Goal: Information Seeking & Learning: Learn about a topic

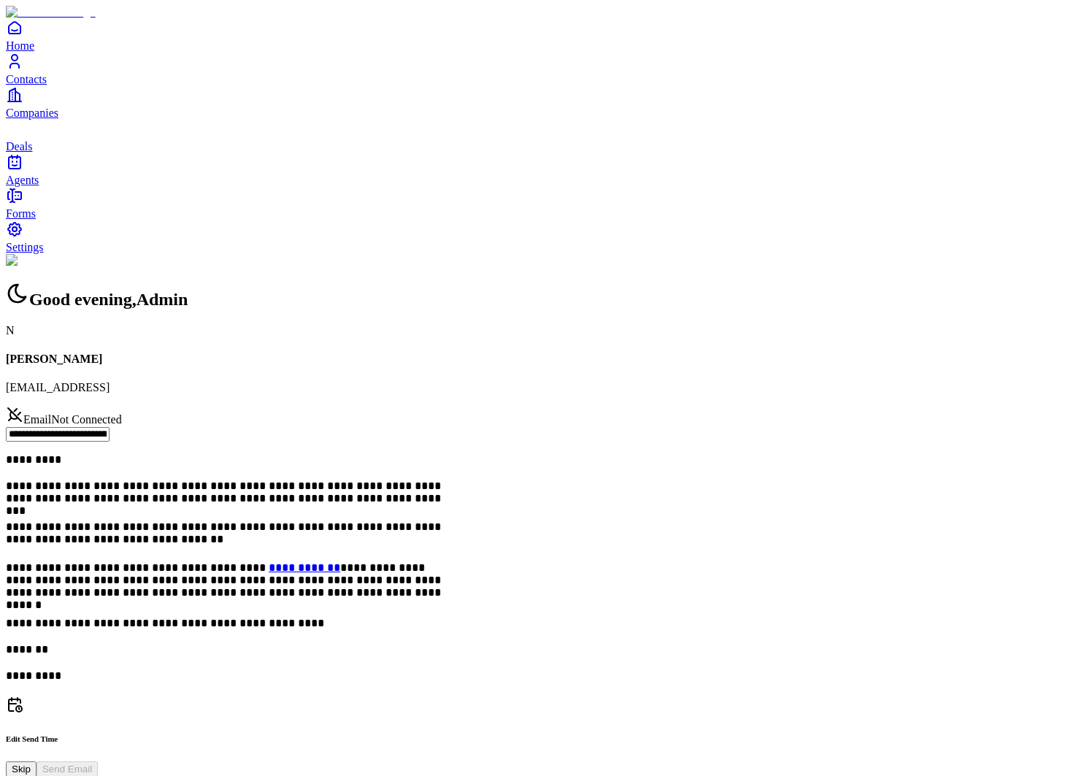
click at [66, 85] on link "Contacts" at bounding box center [544, 69] width 1077 height 33
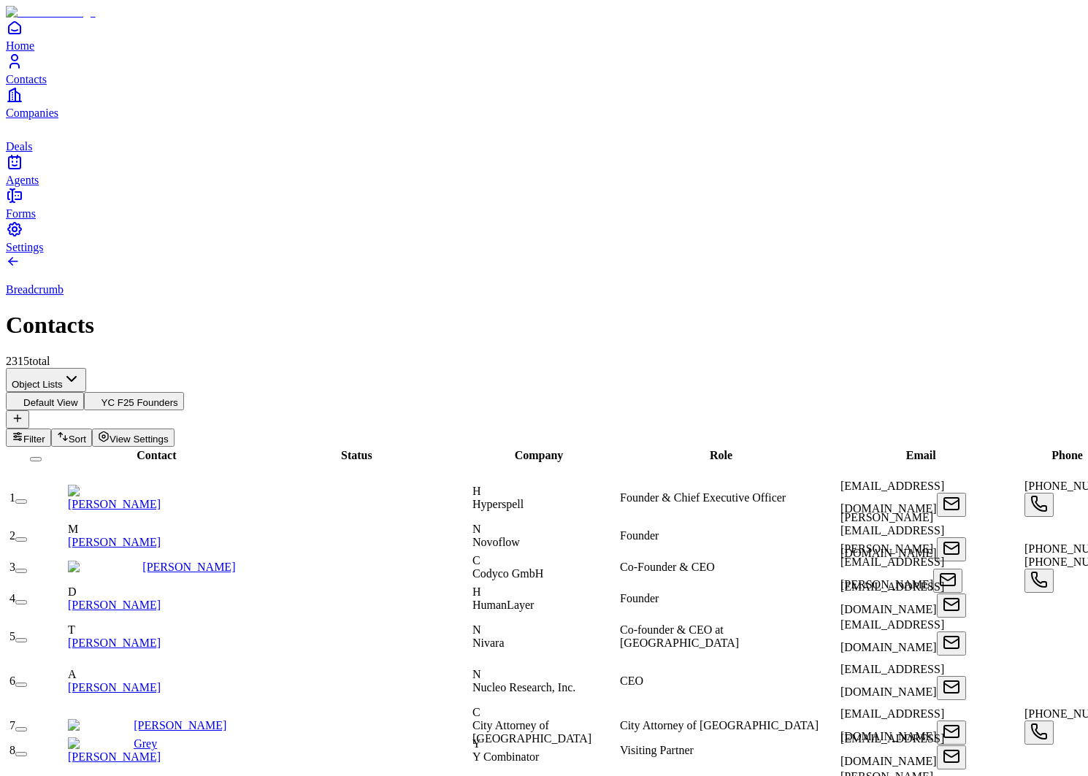
click at [161, 498] on link "[PERSON_NAME]" at bounding box center [114, 504] width 93 height 12
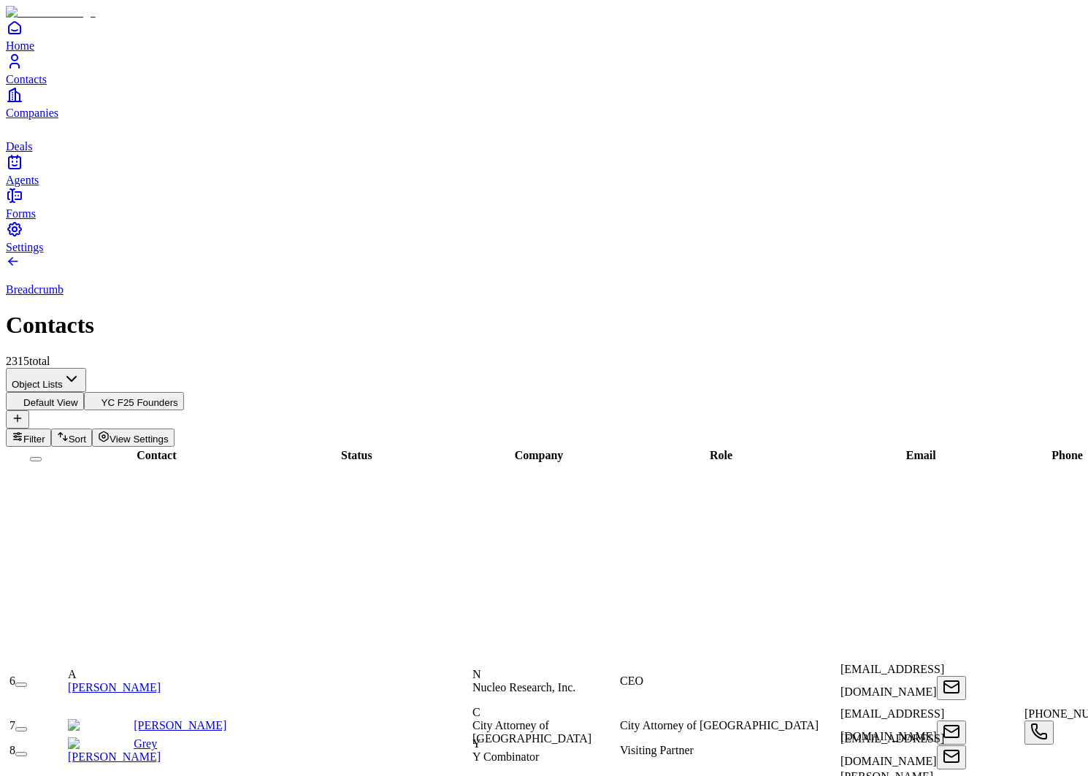
scroll to position [959, 0]
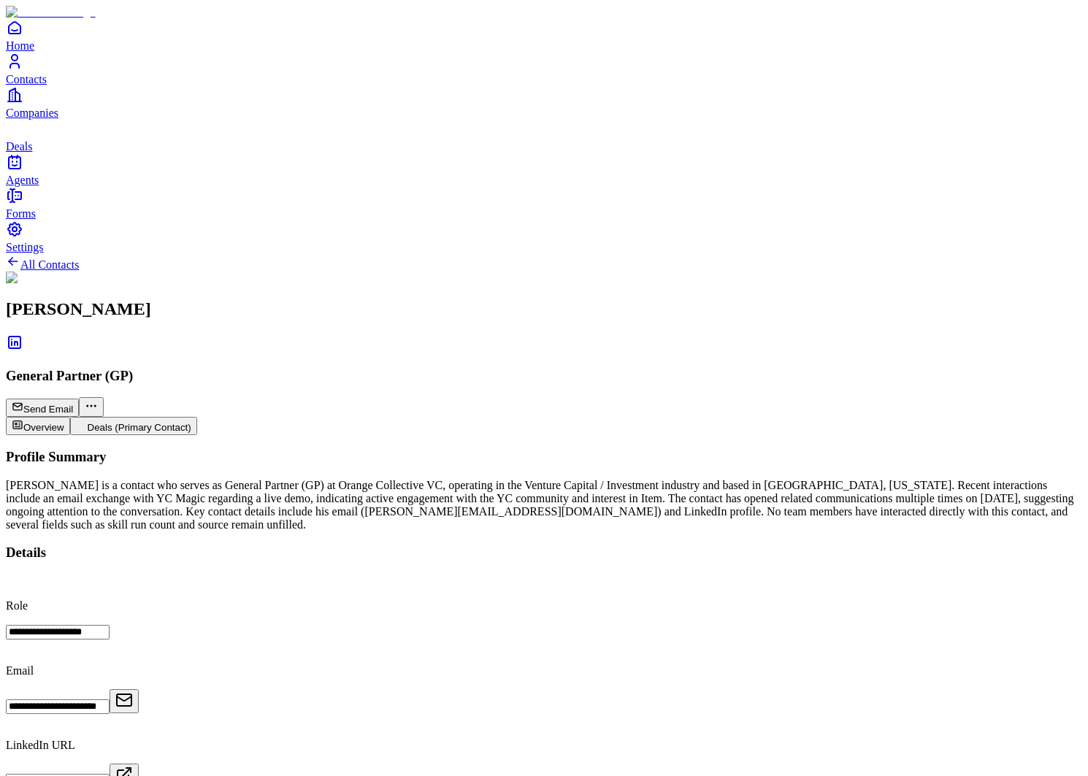
click at [167, 299] on h2 "Dave Yen" at bounding box center [544, 309] width 1077 height 20
copy div "Dave Yen"
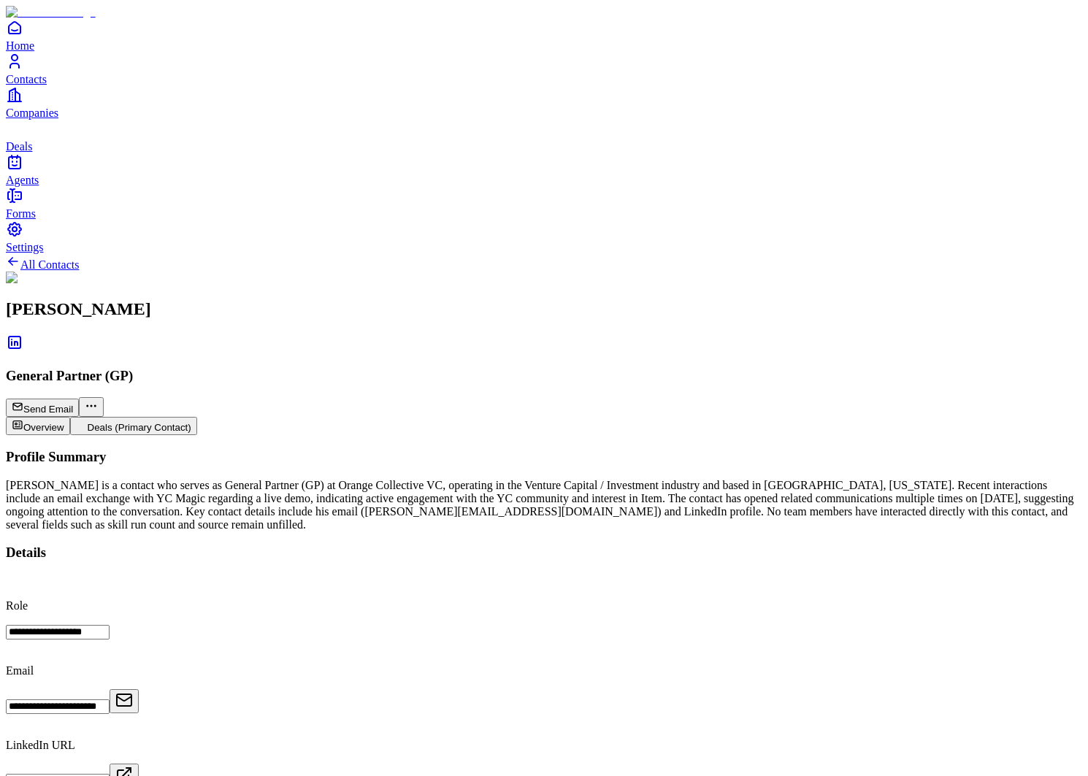
click at [400, 479] on div "Dave Yen is a contact who serves as General Partner (GP) at Orange Collective V…" at bounding box center [544, 505] width 1077 height 53
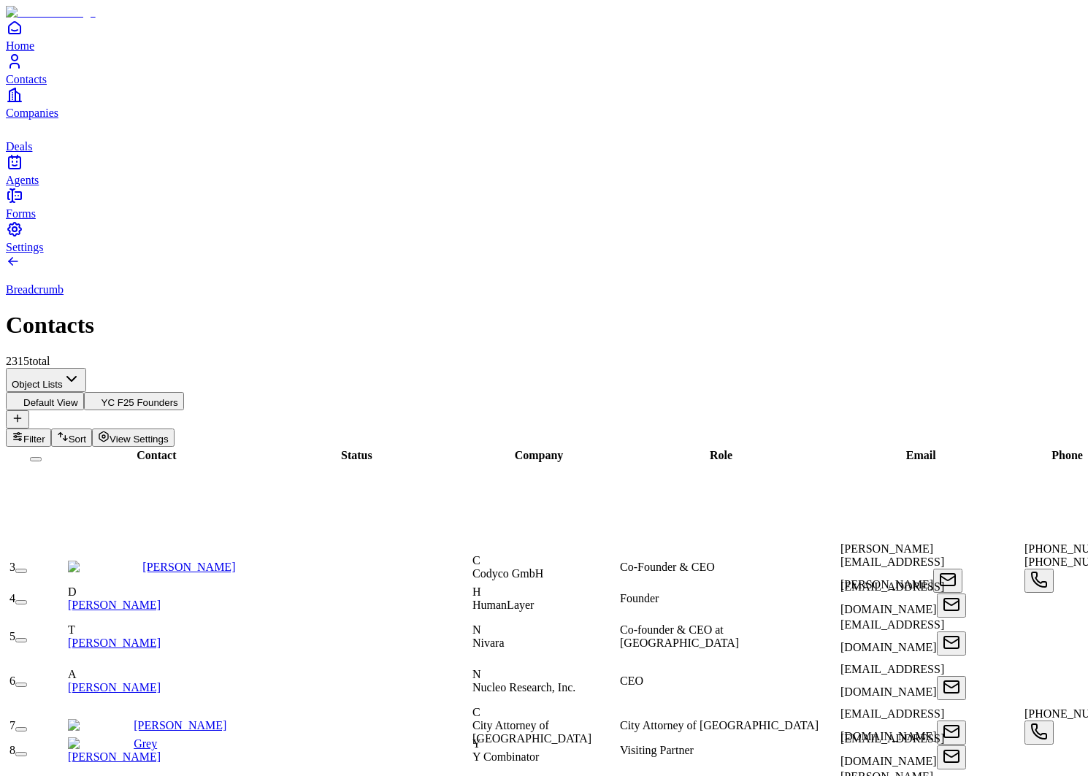
scroll to position [458, 0]
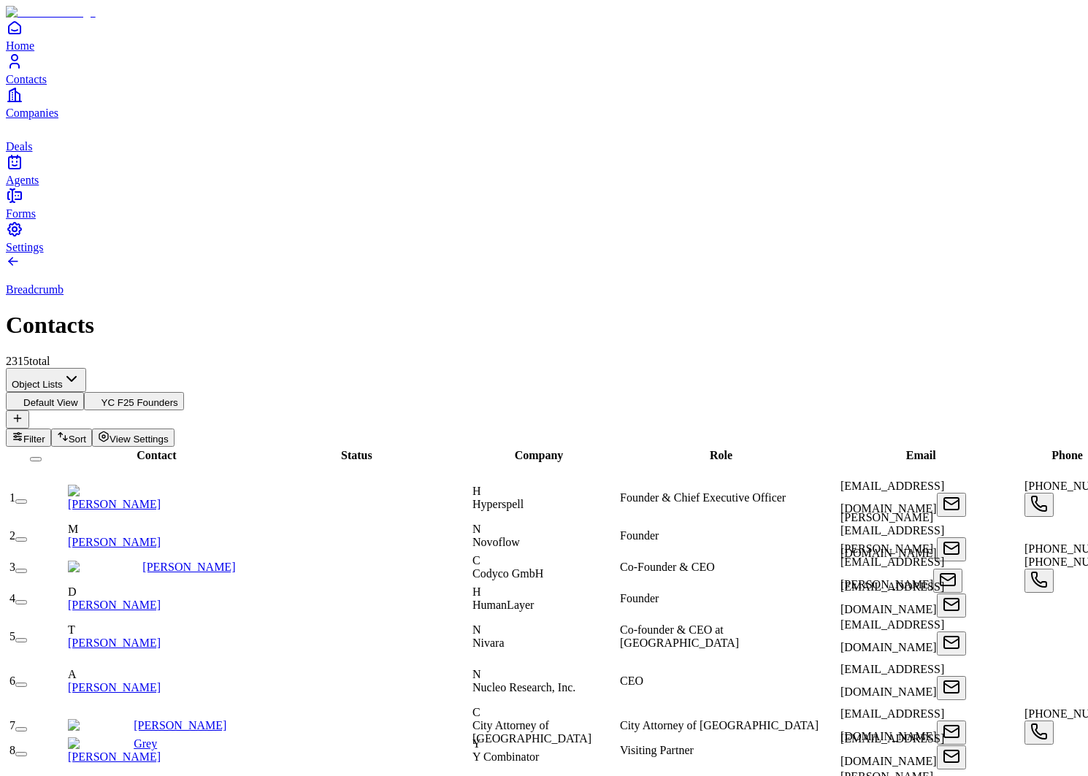
scroll to position [264, 0]
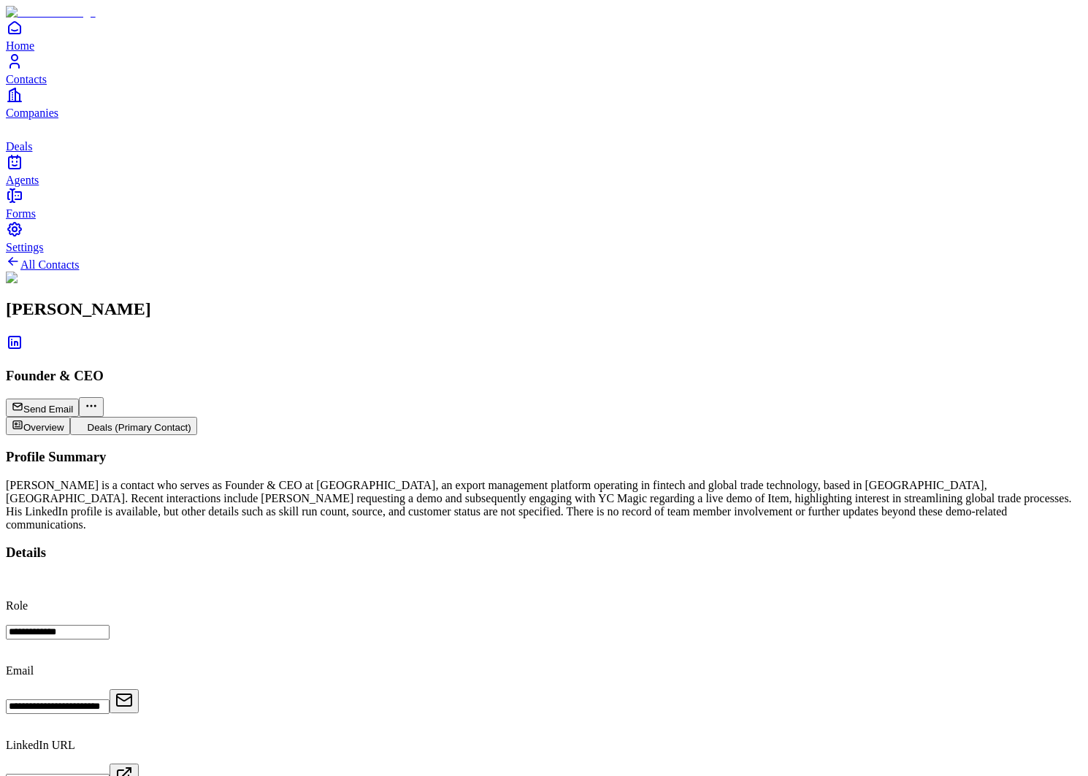
scroll to position [107, 0]
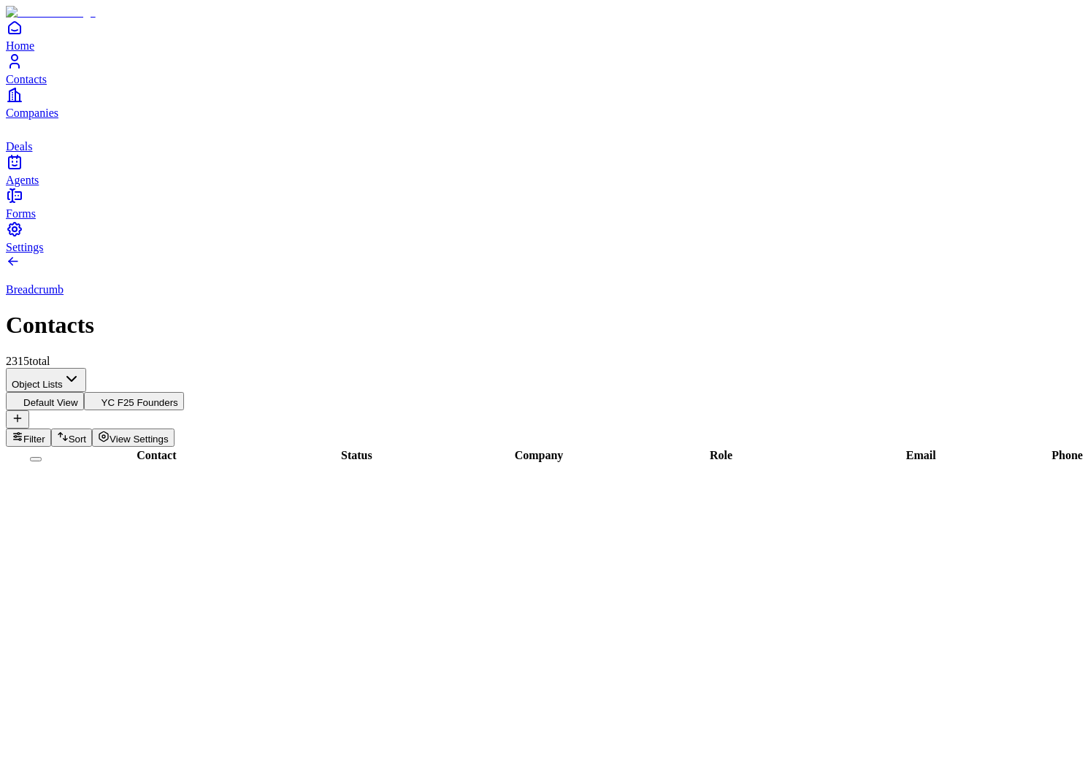
scroll to position [1806, 0]
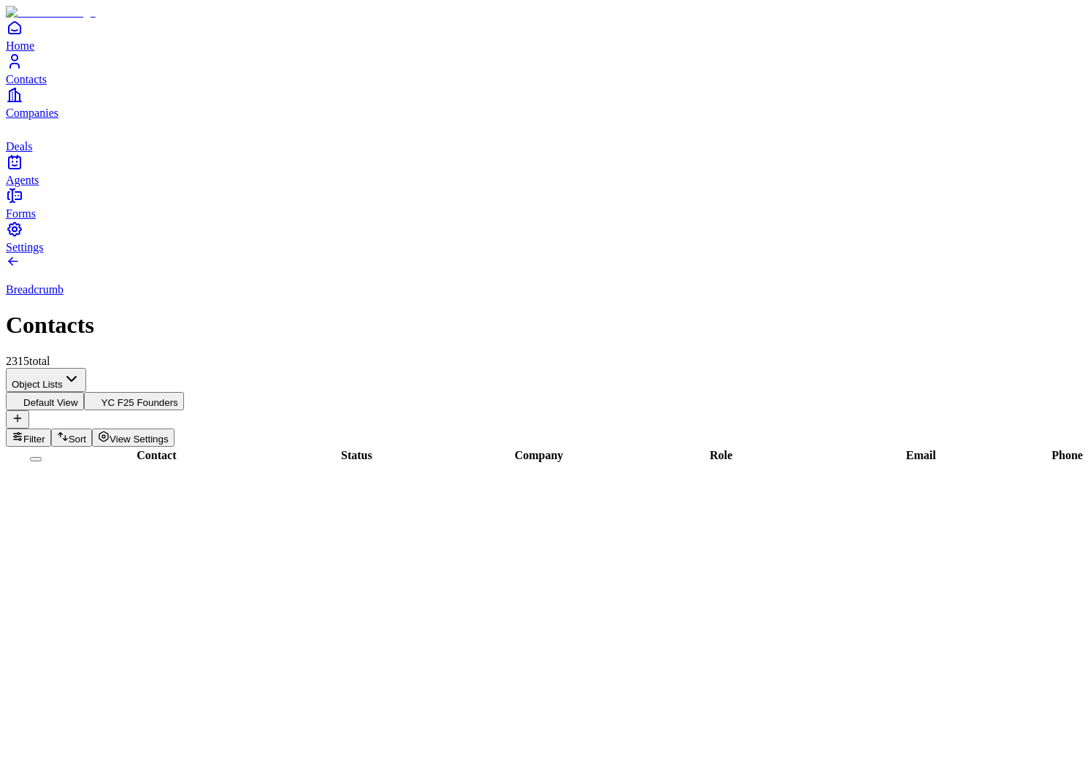
scroll to position [4232, 1226]
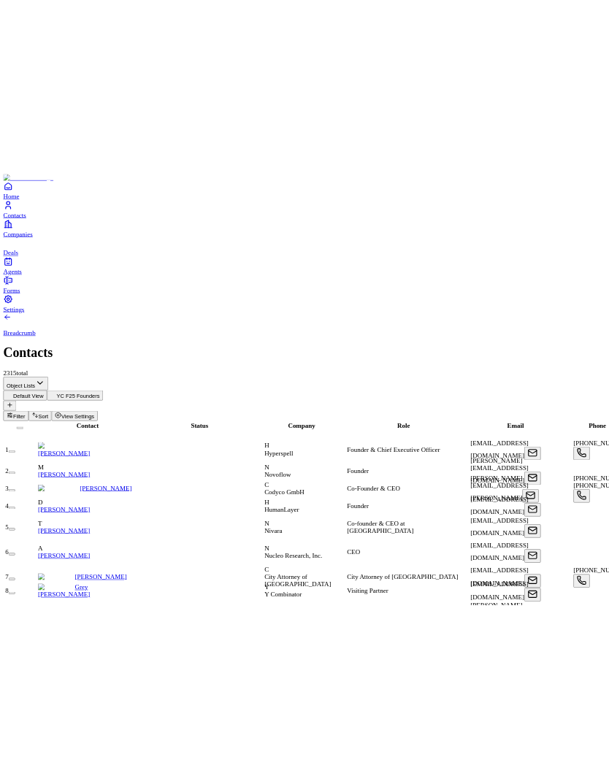
scroll to position [1197, 0]
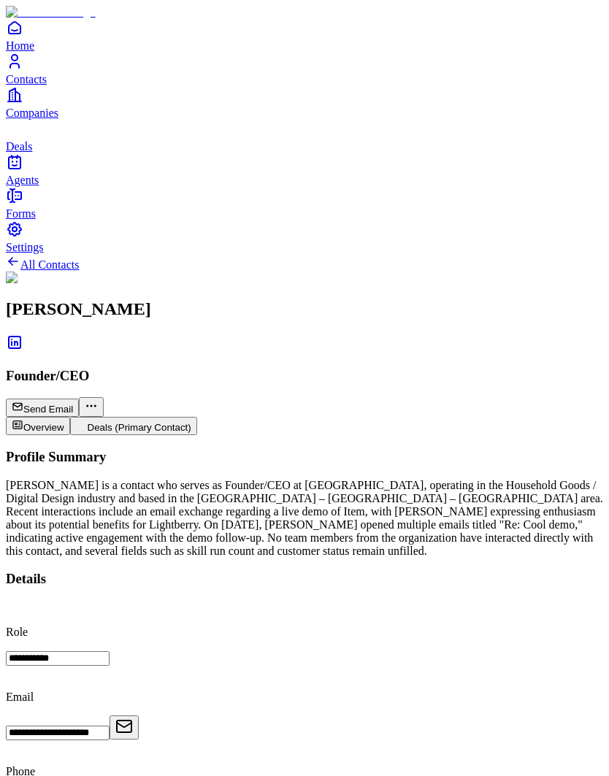
click at [28, 85] on link "Contacts" at bounding box center [304, 69] width 597 height 33
